Goal: Task Accomplishment & Management: Manage account settings

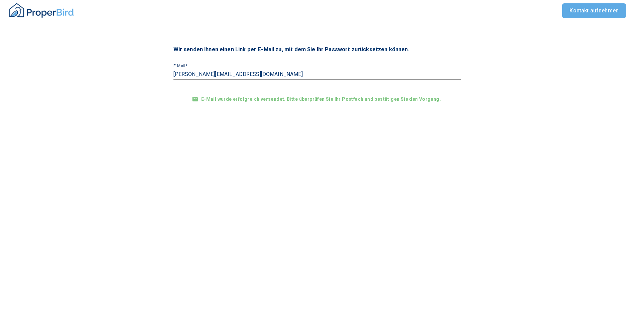
click at [271, 97] on div "E-Mail wurde erfolgreich versendet. Bitte überprüfen Sie Ihr Postfach und bestä…" at bounding box center [317, 99] width 253 height 26
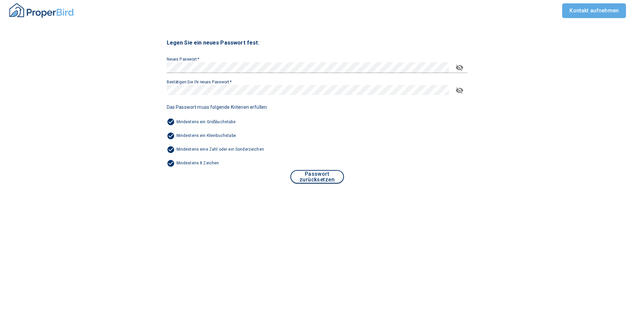
click at [331, 171] on button "Passwort zurücksetzen" at bounding box center [316, 176] width 53 height 13
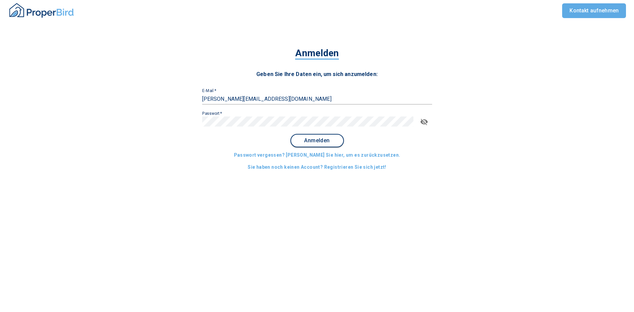
click at [313, 141] on span "Anmelden" at bounding box center [316, 140] width 41 height 6
